Goal: Information Seeking & Learning: Learn about a topic

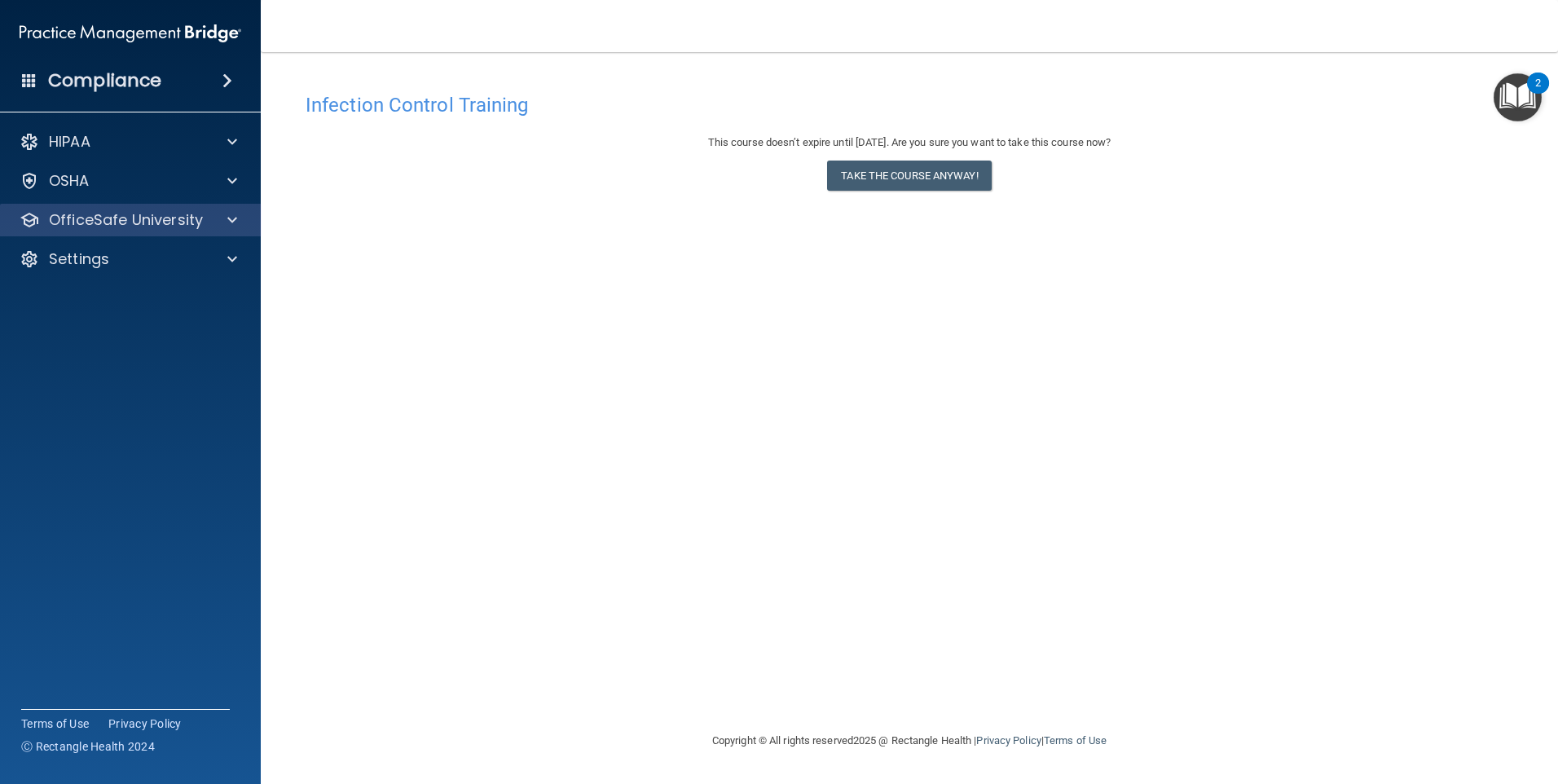
click at [101, 235] on div "OfficeSafe University" at bounding box center [130, 219] width 261 height 33
click at [126, 229] on p "OfficeSafe University" at bounding box center [125, 219] width 154 height 19
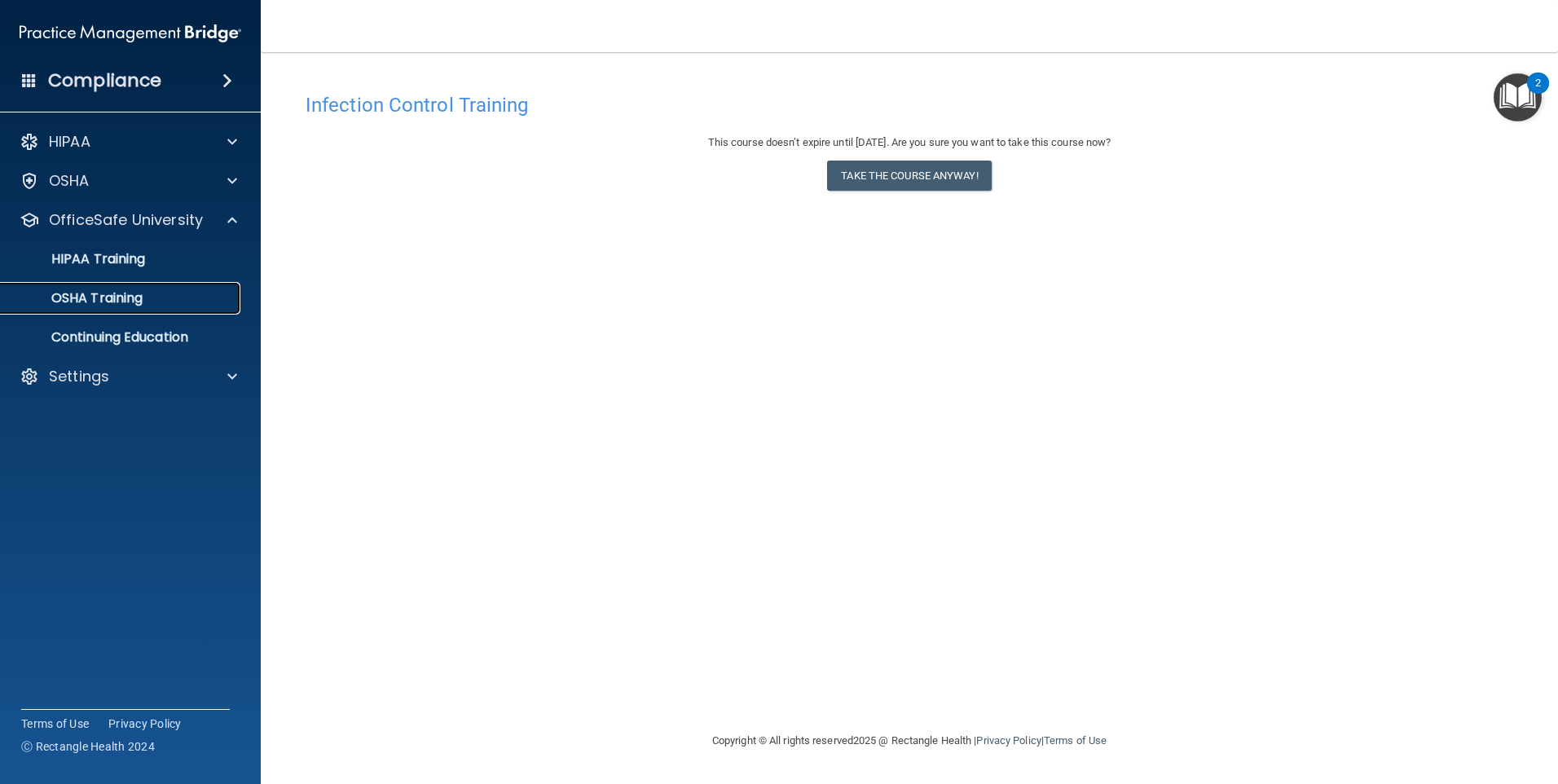
click at [115, 303] on p "OSHA Training" at bounding box center [76, 297] width 132 height 16
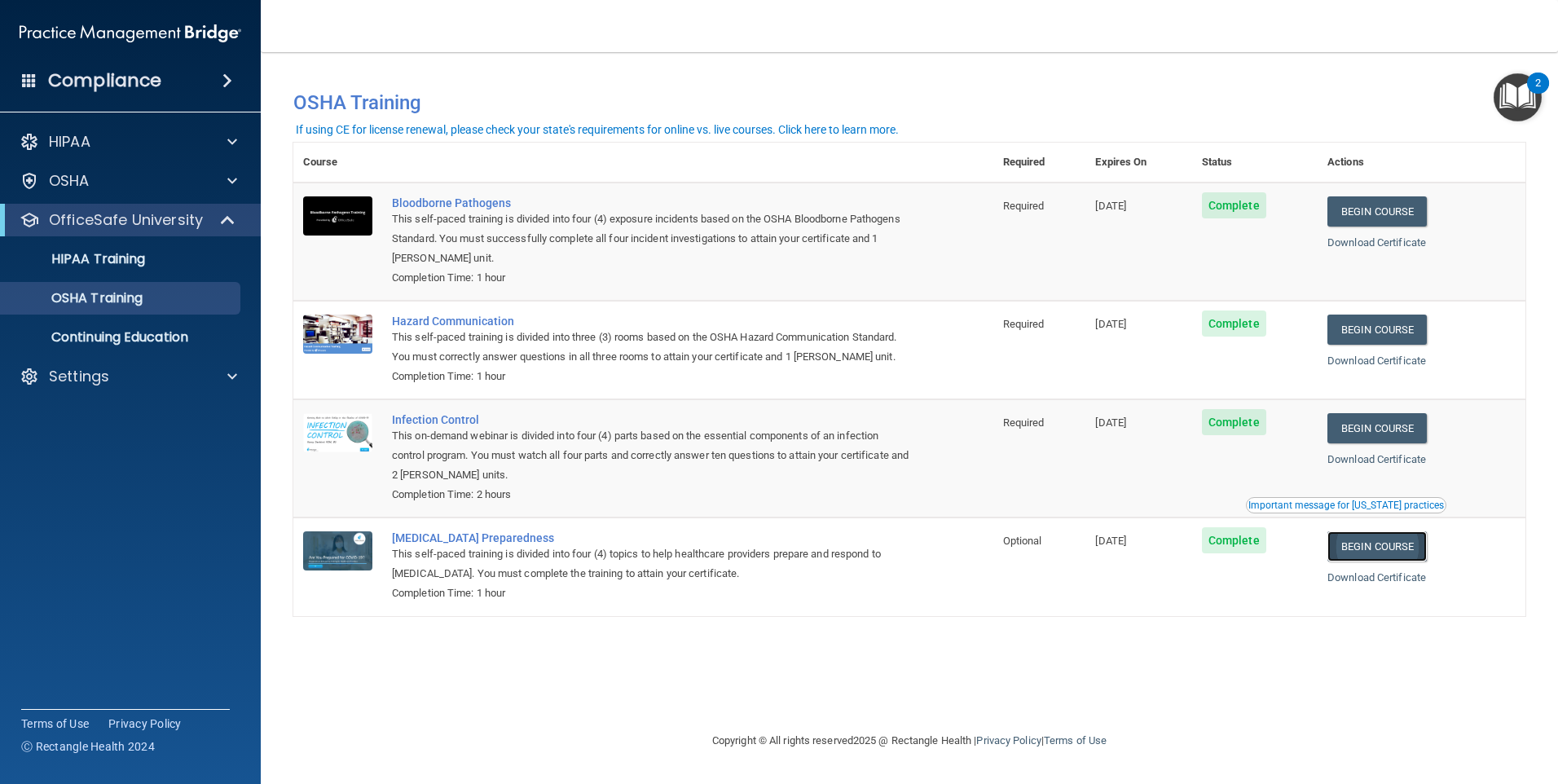
click at [1362, 550] on link "Begin Course" at bounding box center [1376, 546] width 99 height 30
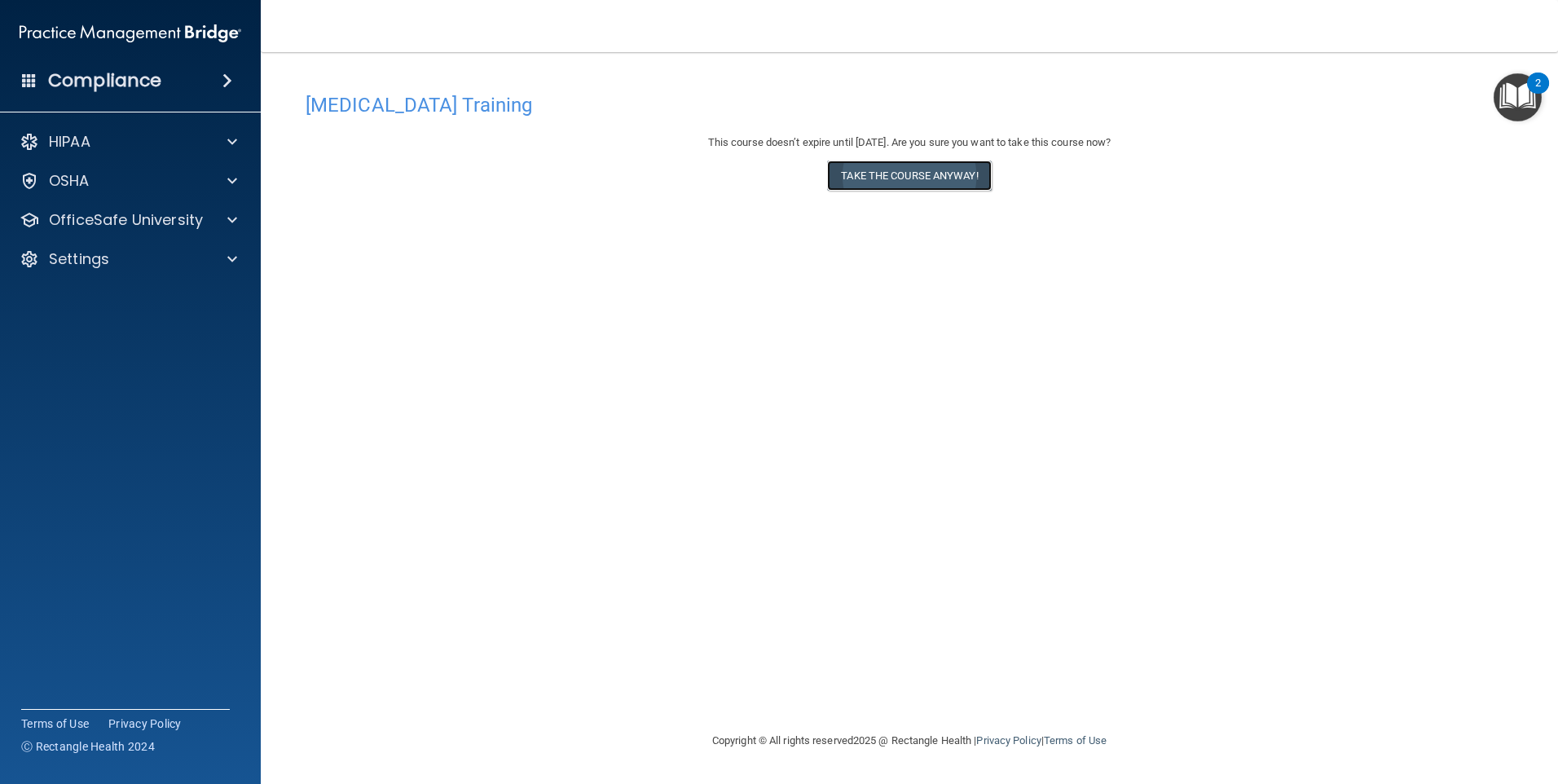
click at [868, 177] on button "Take the course anyway!" at bounding box center [908, 176] width 164 height 30
